Goal: Navigation & Orientation: Understand site structure

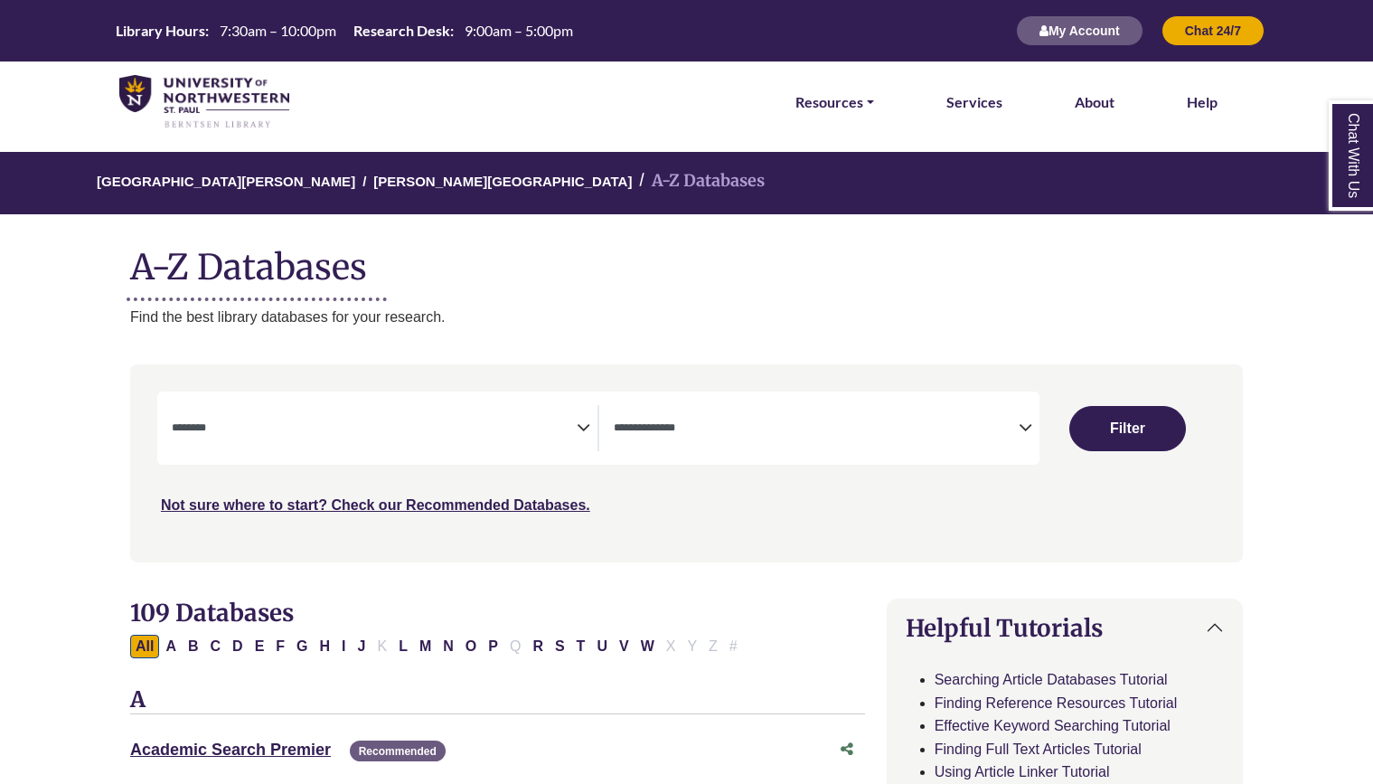
select select "Database Subject Filter"
select select "Database Types Filter"
click at [778, 261] on h1 "A-Z Databases" at bounding box center [686, 259] width 1113 height 55
click at [785, 298] on div "University of Northwestern - St. Paul Berntsen Library A-Z Databases A-Z Databa…" at bounding box center [686, 240] width 1167 height 176
click at [760, 328] on p "Find the best library databases for your research." at bounding box center [686, 318] width 1113 height 24
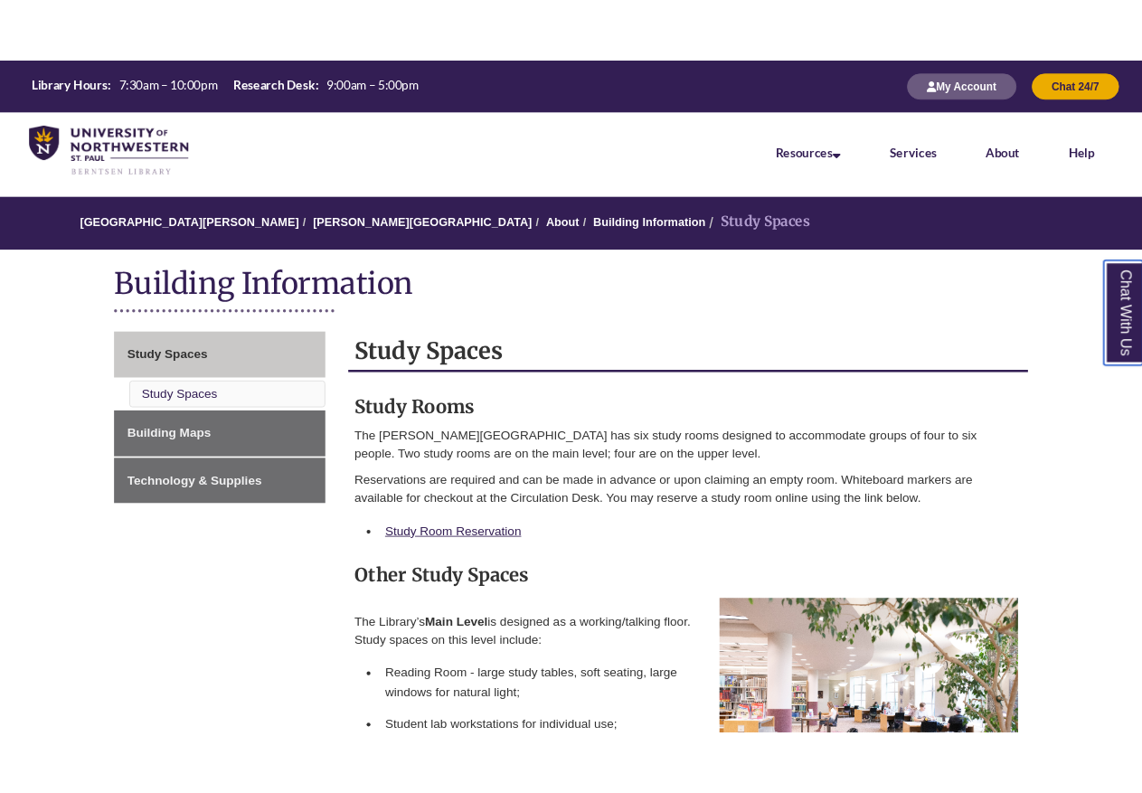
scroll to position [181, 0]
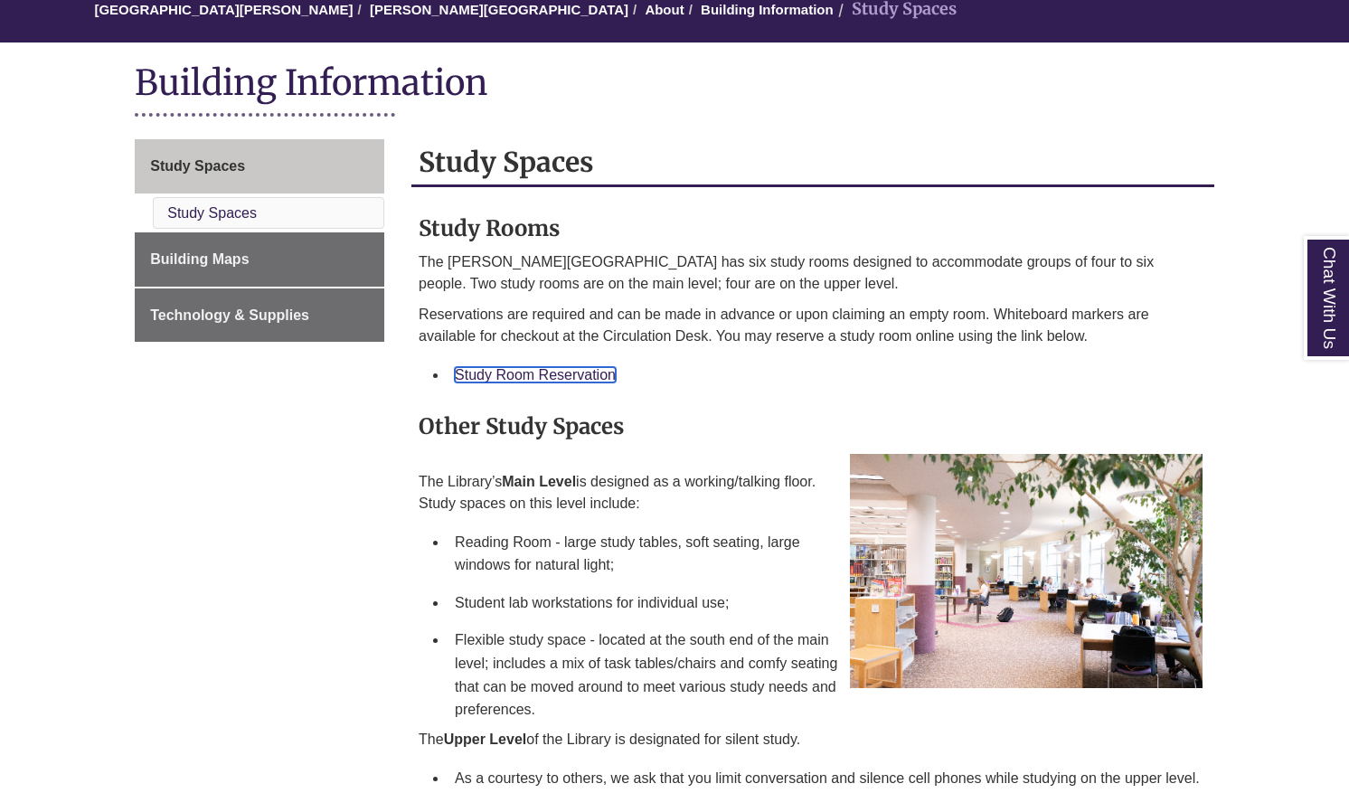
click at [518, 375] on link "Study Room Reservation" at bounding box center [535, 374] width 161 height 15
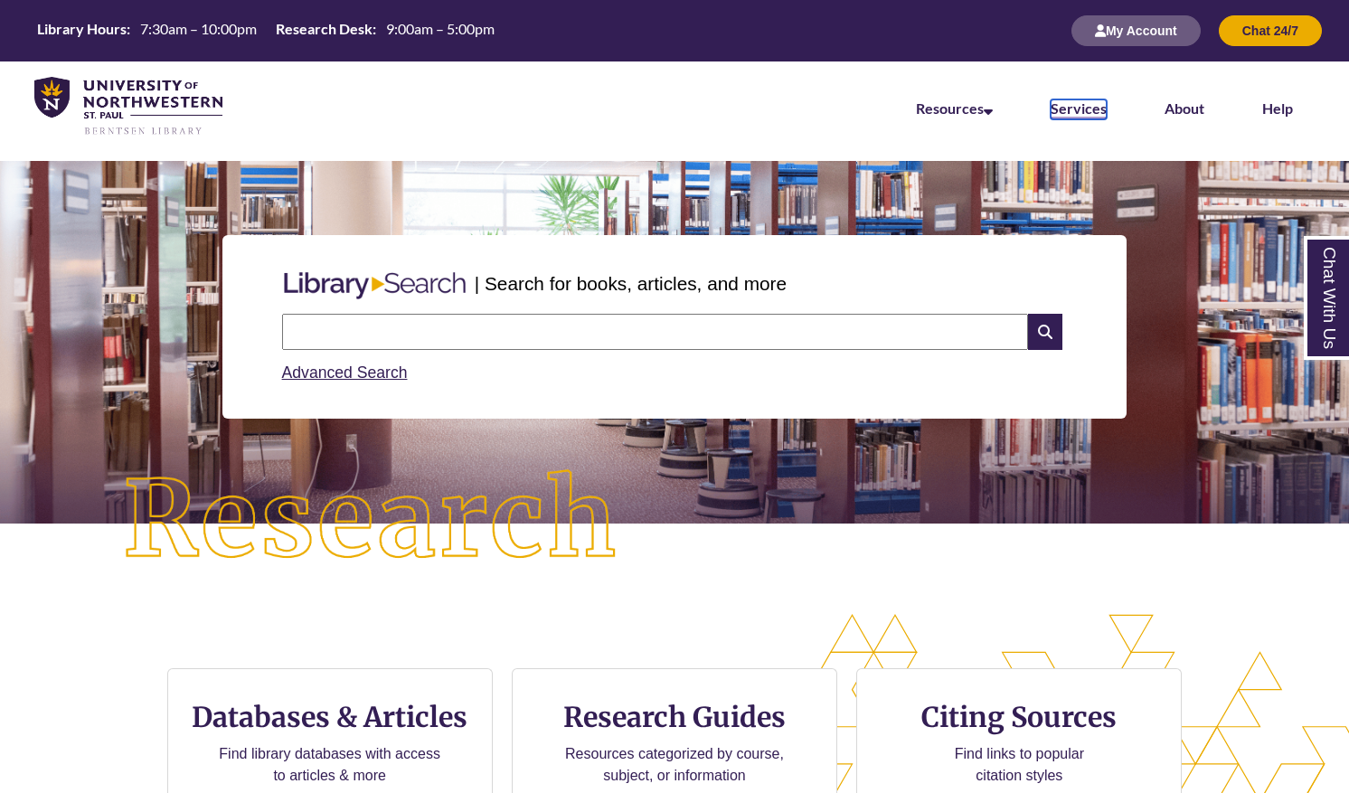
click at [1050, 107] on link "Services" at bounding box center [1078, 109] width 56 height 20
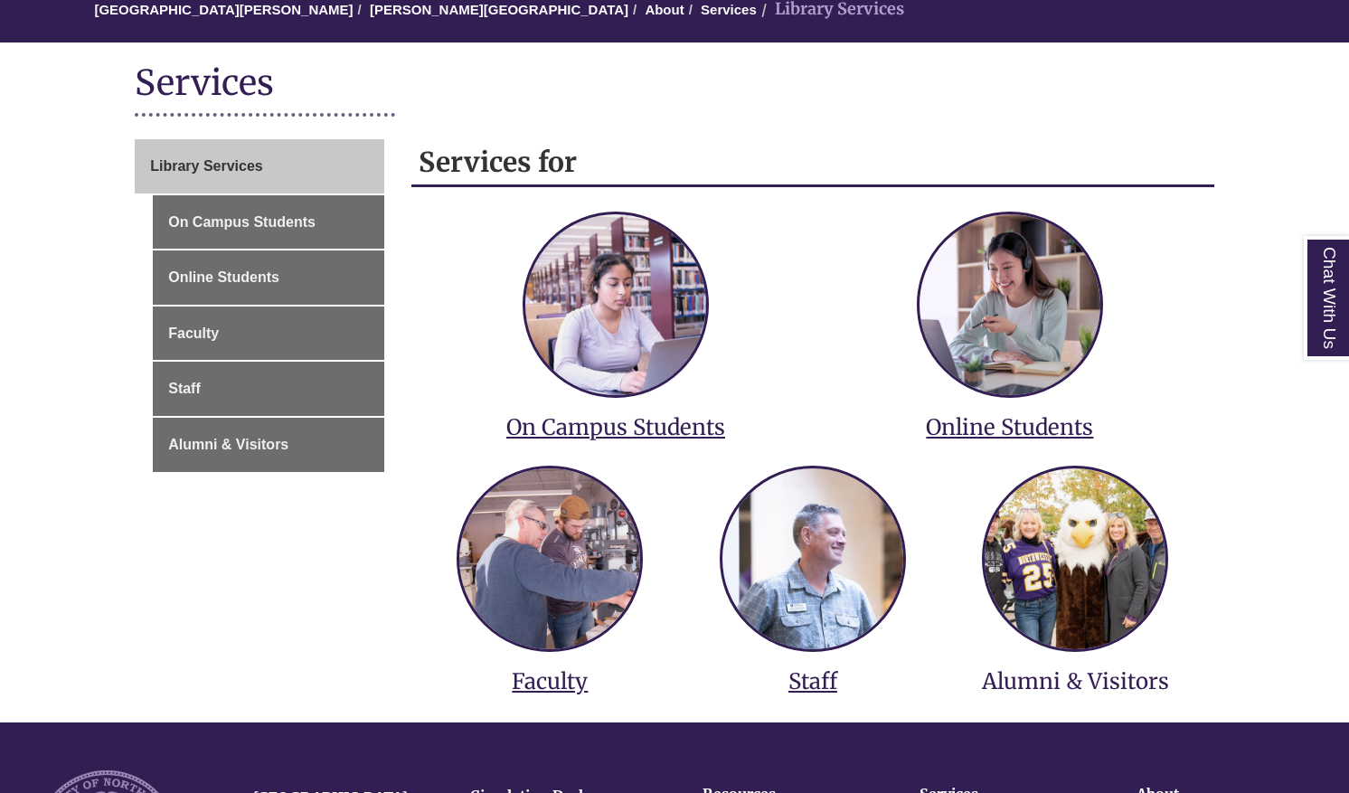
scroll to position [452, 0]
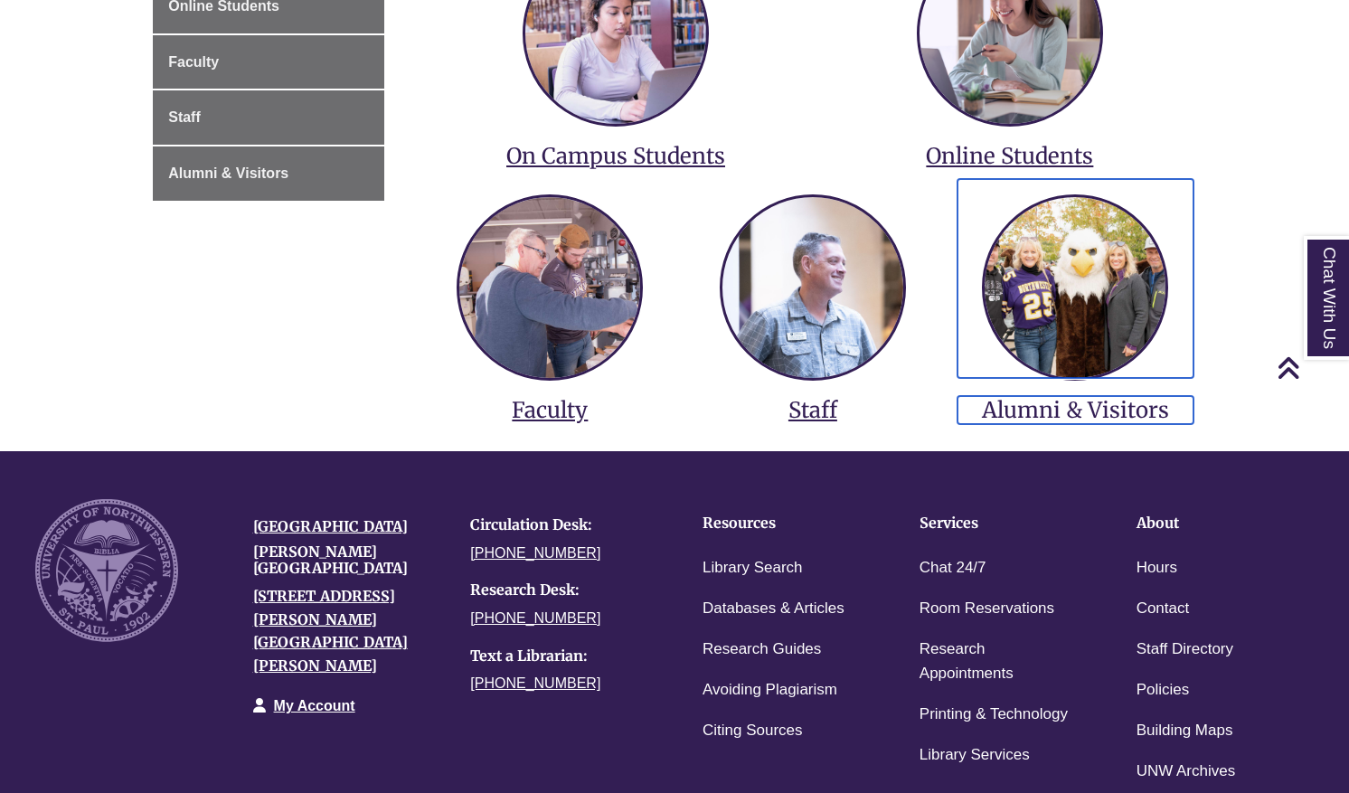
click at [1070, 421] on h3 "Alumni & Visitors" at bounding box center [1075, 410] width 236 height 28
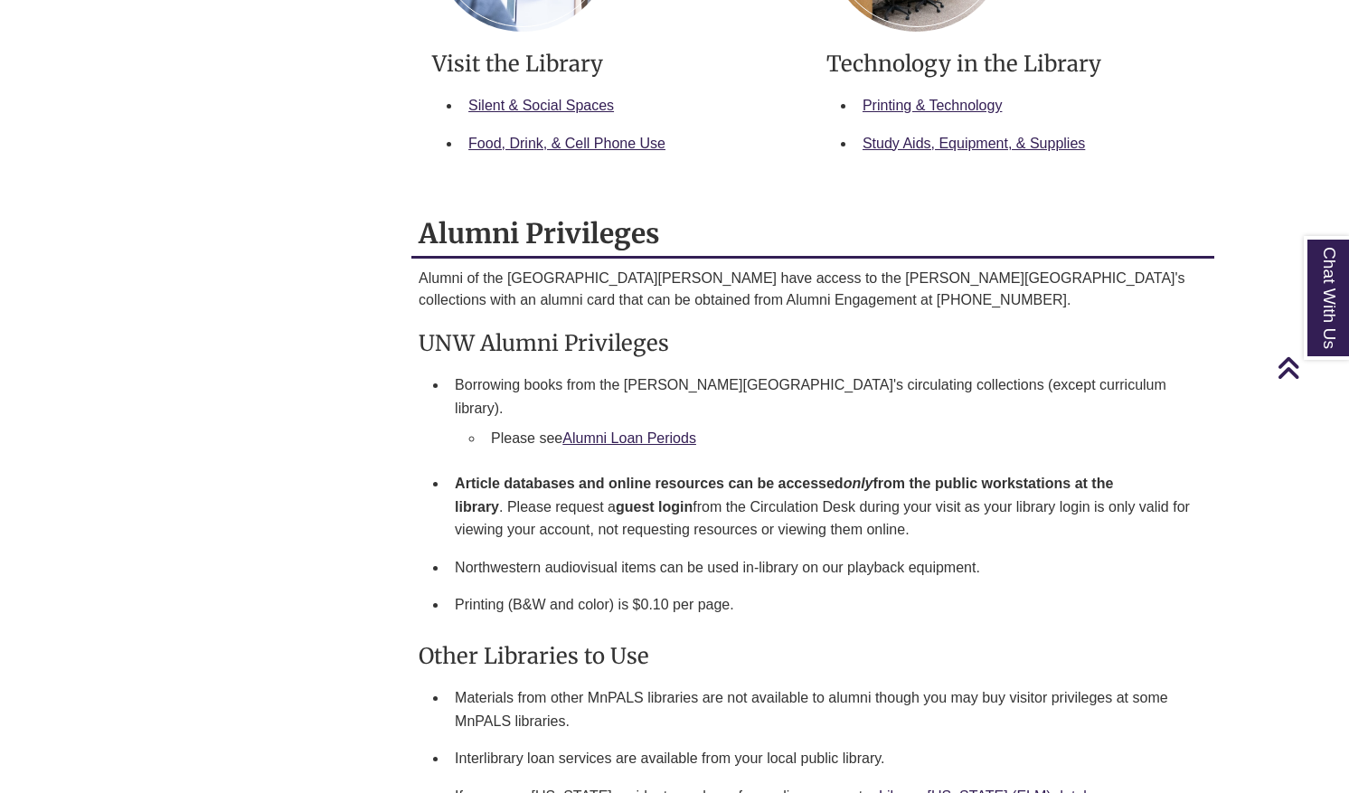
scroll to position [723, 0]
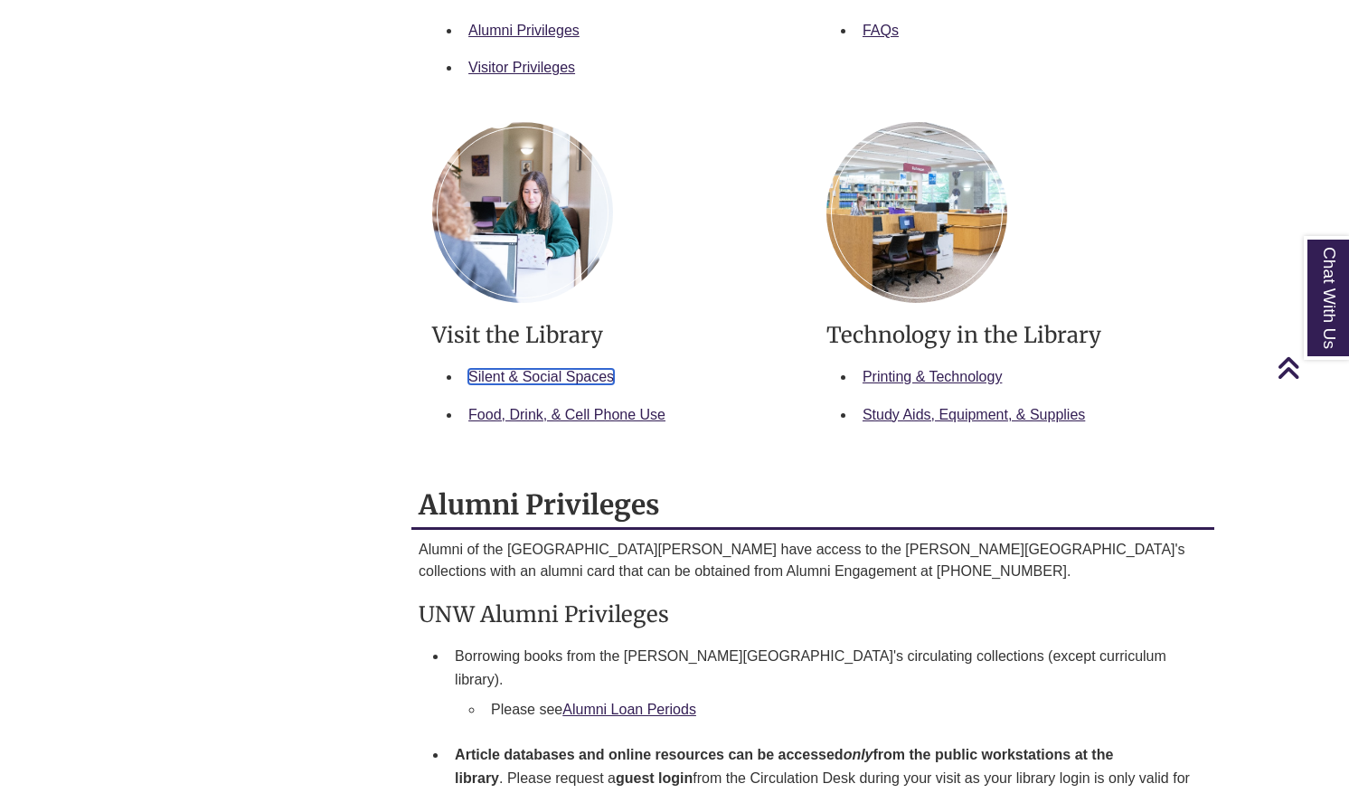
click at [544, 375] on link "Silent & Social Spaces" at bounding box center [541, 376] width 146 height 15
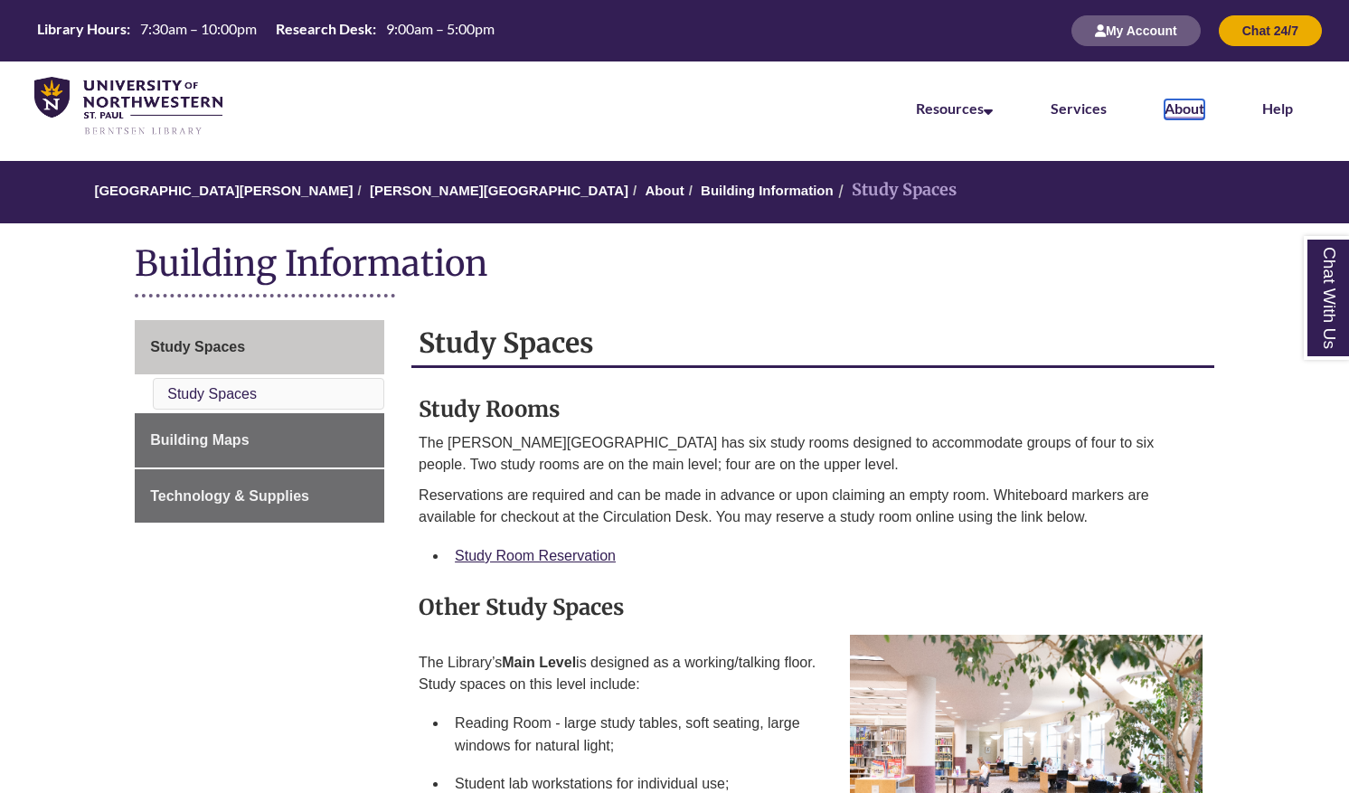
click at [1164, 109] on link "About" at bounding box center [1184, 109] width 40 height 20
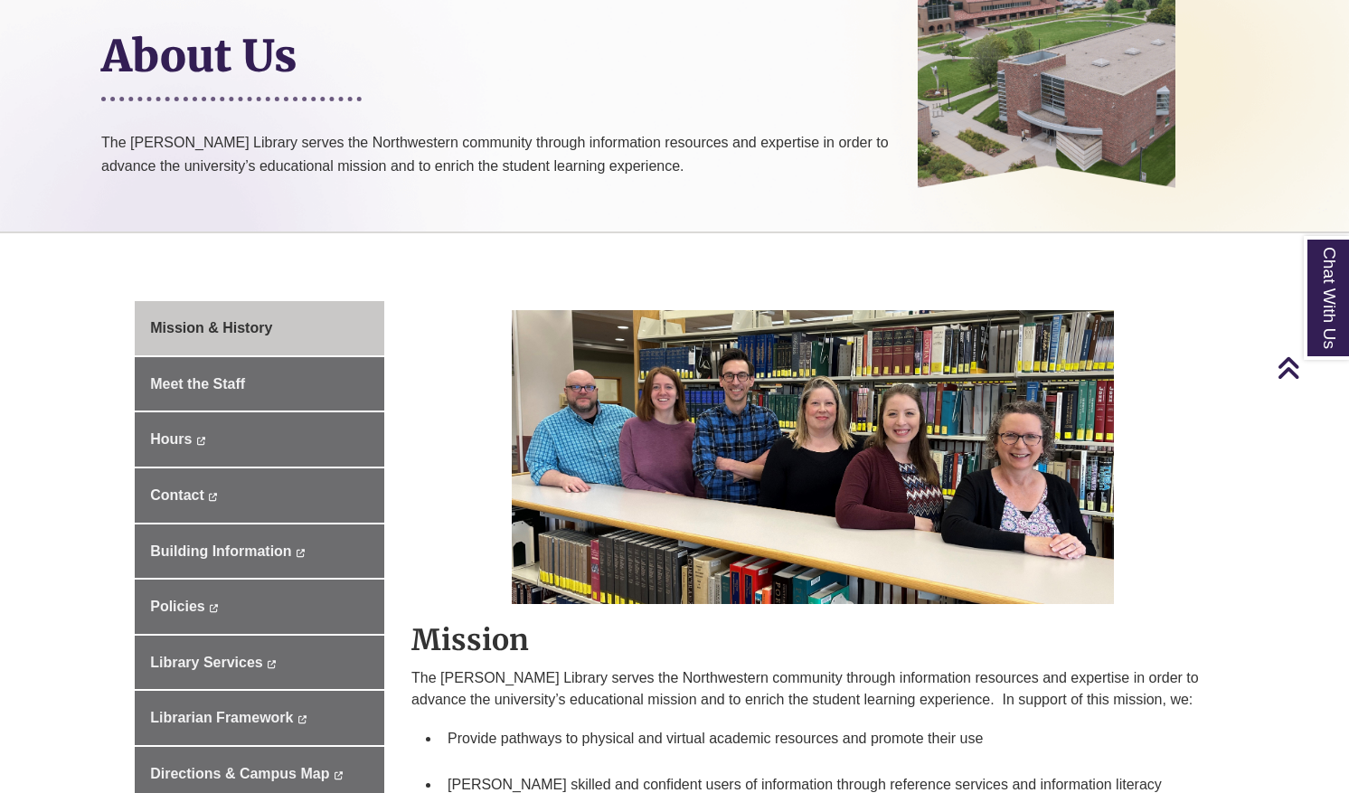
scroll to position [452, 0]
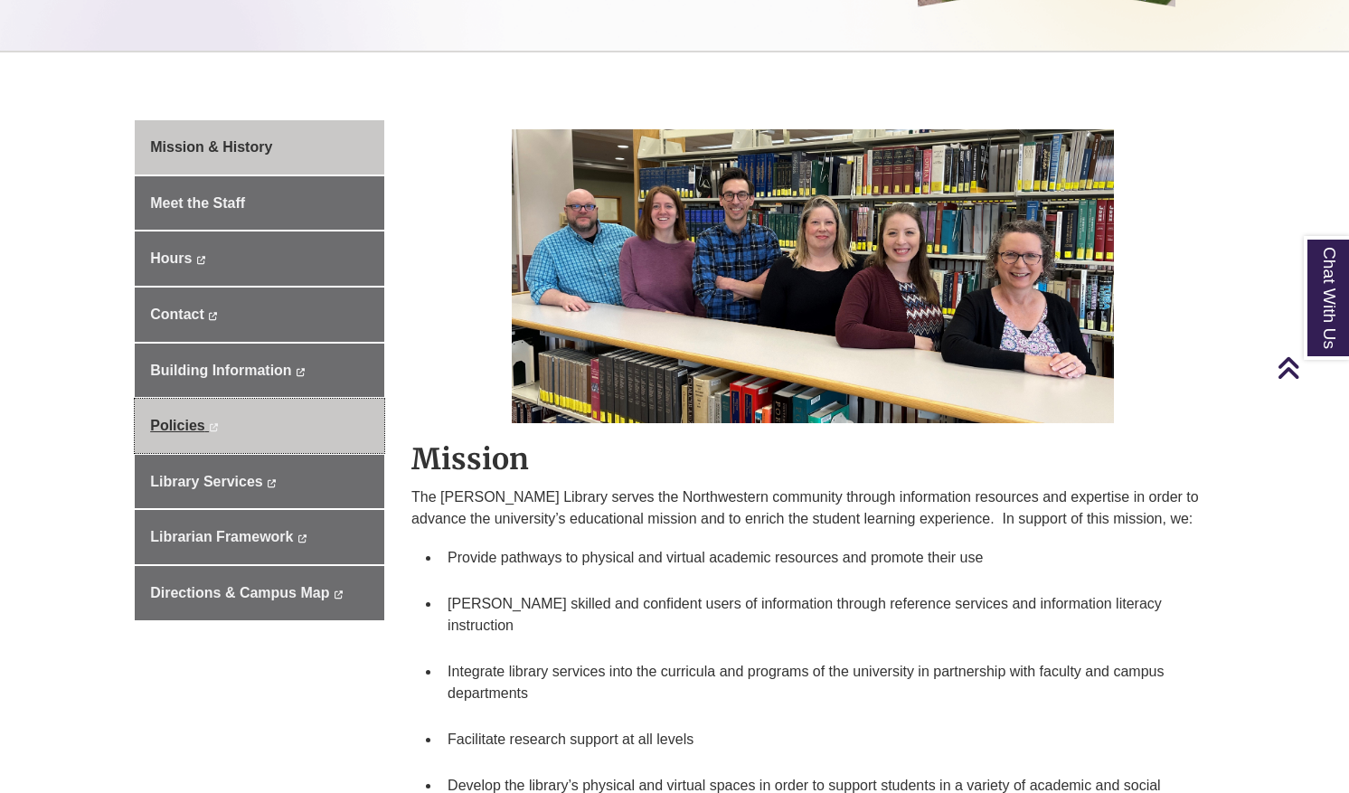
click at [168, 418] on span "Policies" at bounding box center [177, 425] width 54 height 15
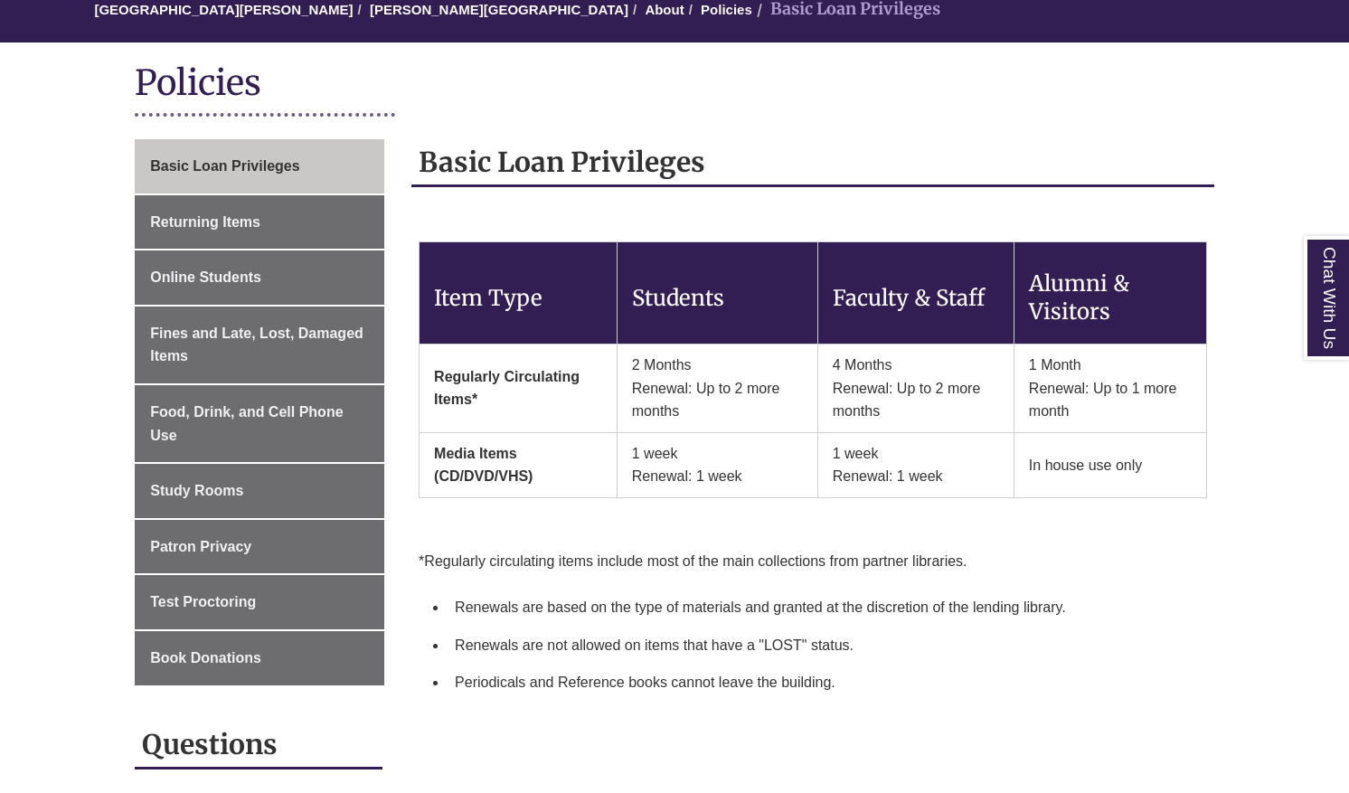
scroll to position [271, 0]
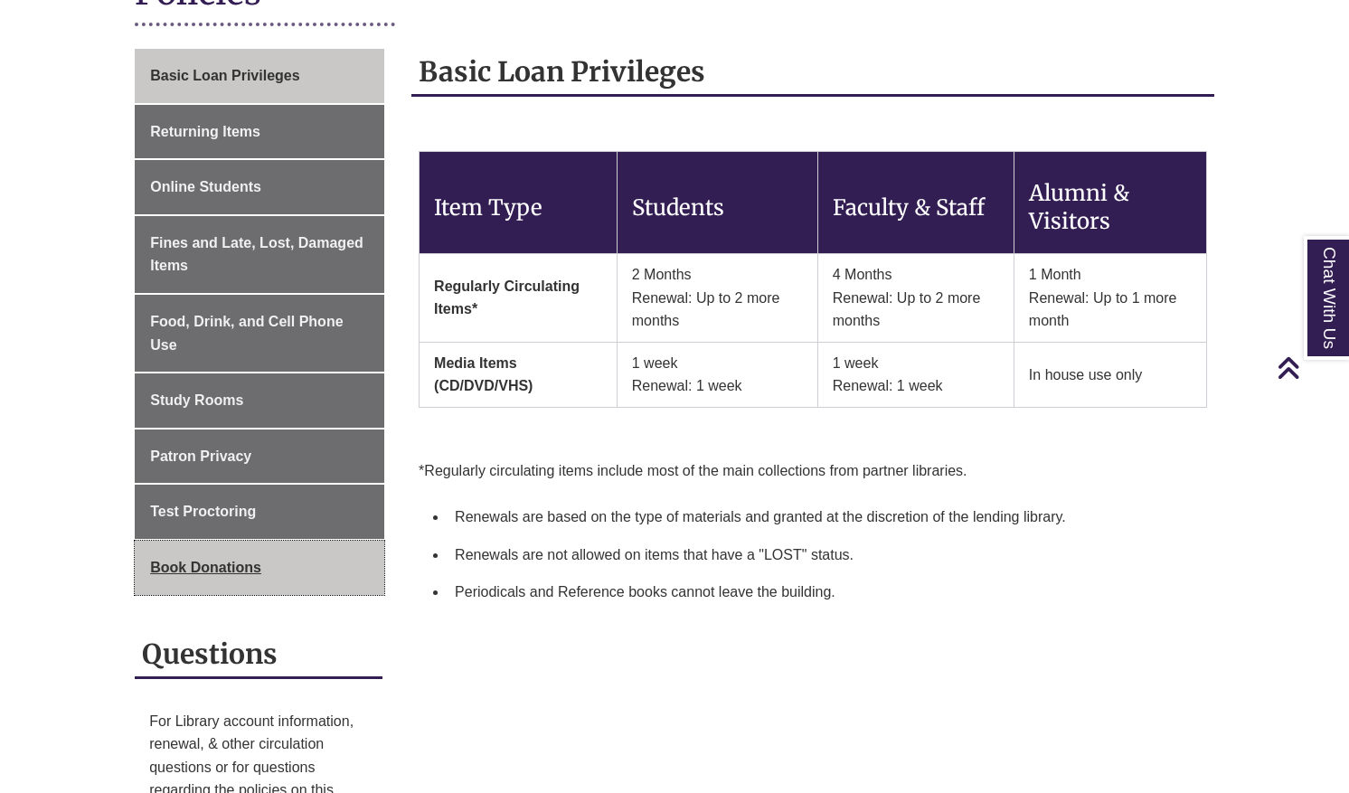
click at [152, 562] on span "Book Donations" at bounding box center [205, 567] width 111 height 15
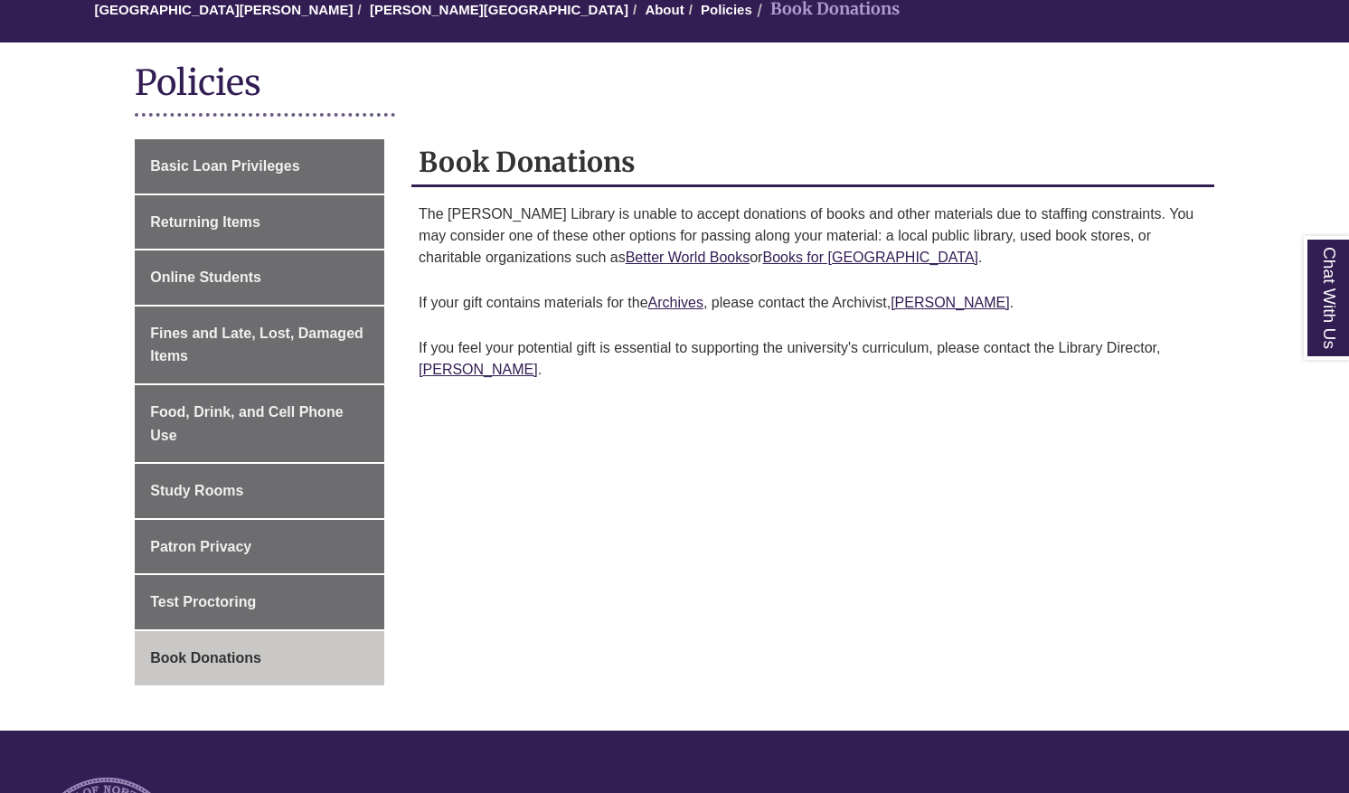
scroll to position [271, 0]
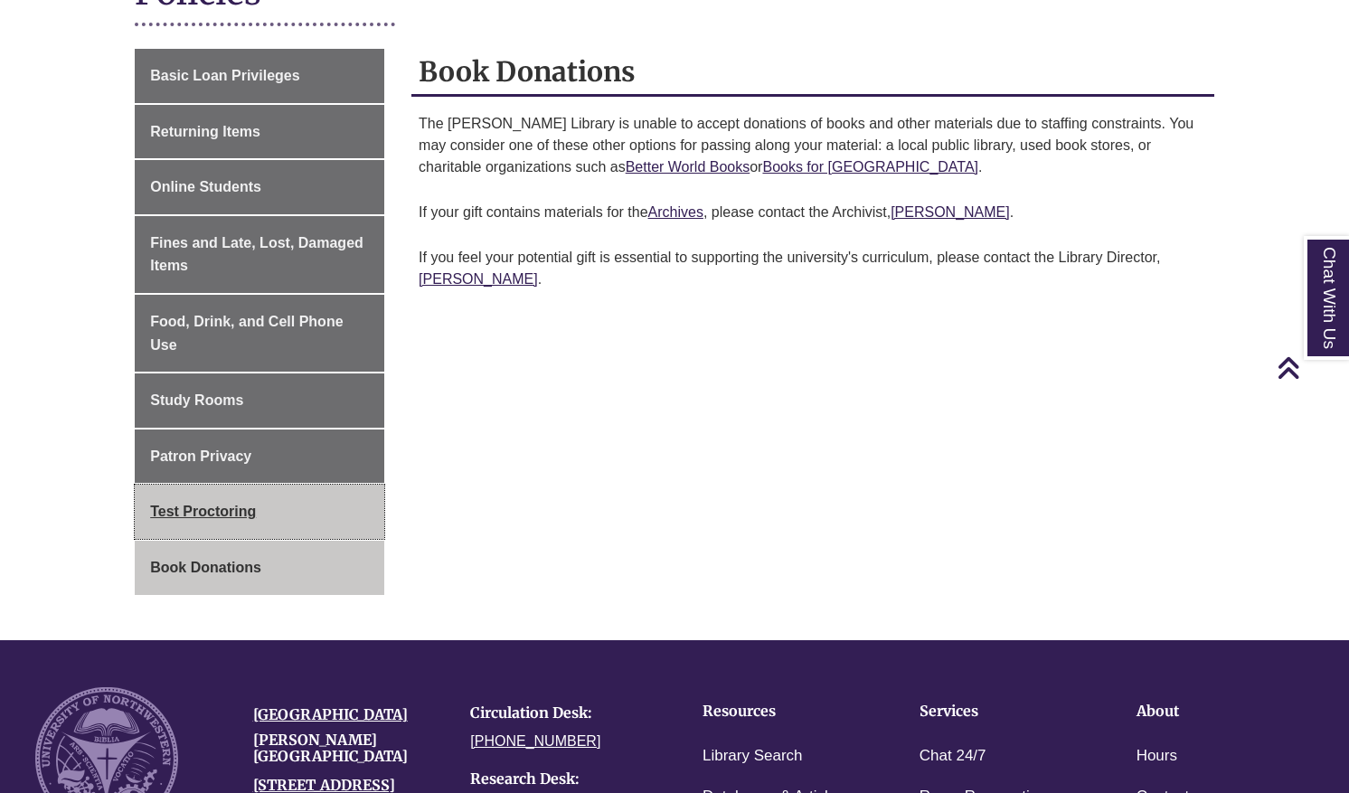
click at [155, 508] on span "Test Proctoring" at bounding box center [203, 510] width 106 height 15
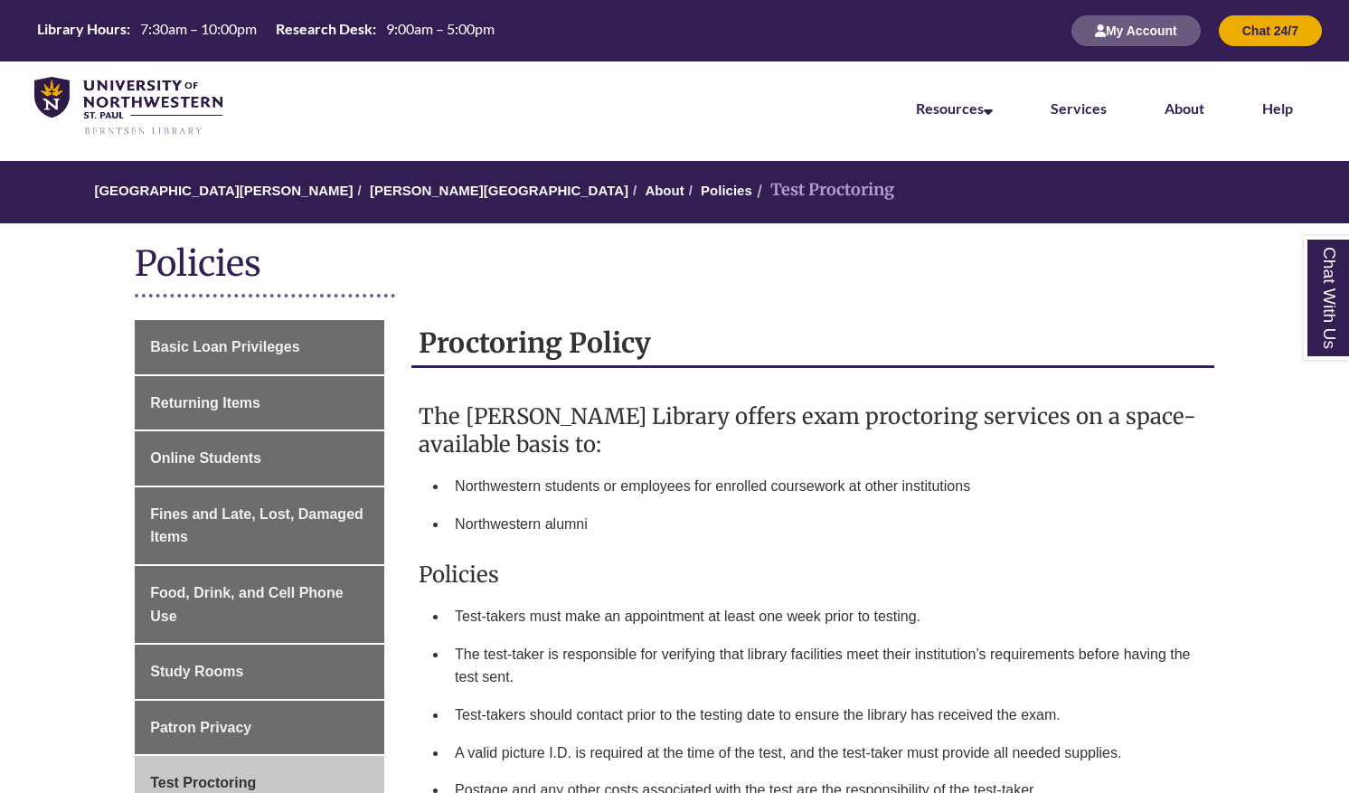
scroll to position [90, 0]
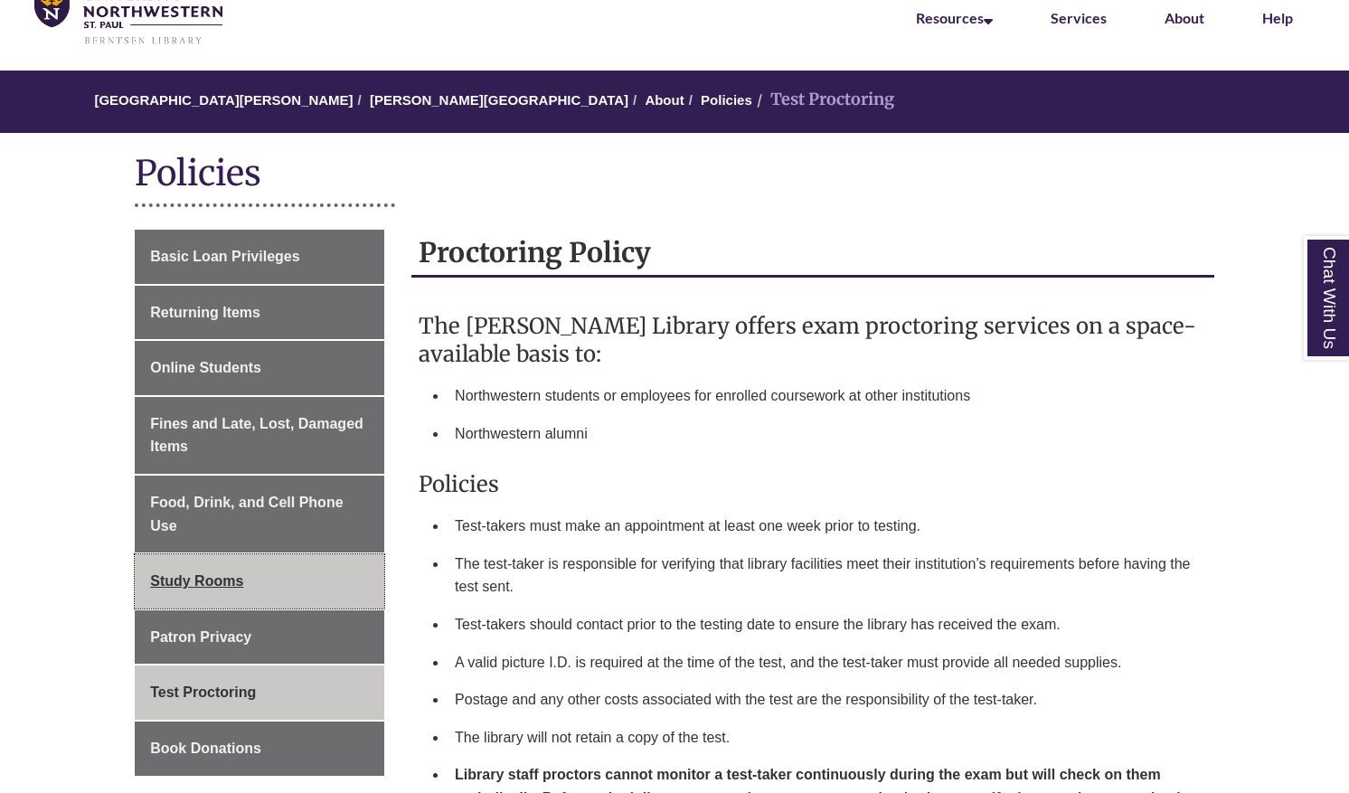
click at [182, 579] on span "Study Rooms" at bounding box center [196, 580] width 93 height 15
